Goal: Navigation & Orientation: Find specific page/section

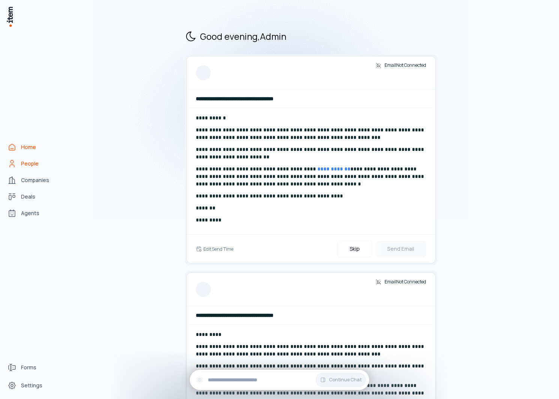
click at [33, 160] on span "People" at bounding box center [30, 164] width 18 height 8
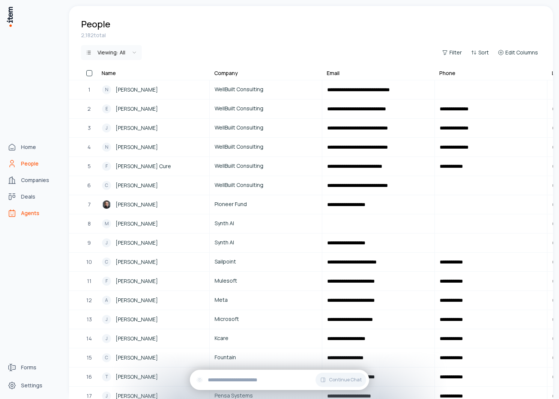
click at [34, 215] on span "Agents" at bounding box center [30, 213] width 18 height 8
